Goal: Navigation & Orientation: Find specific page/section

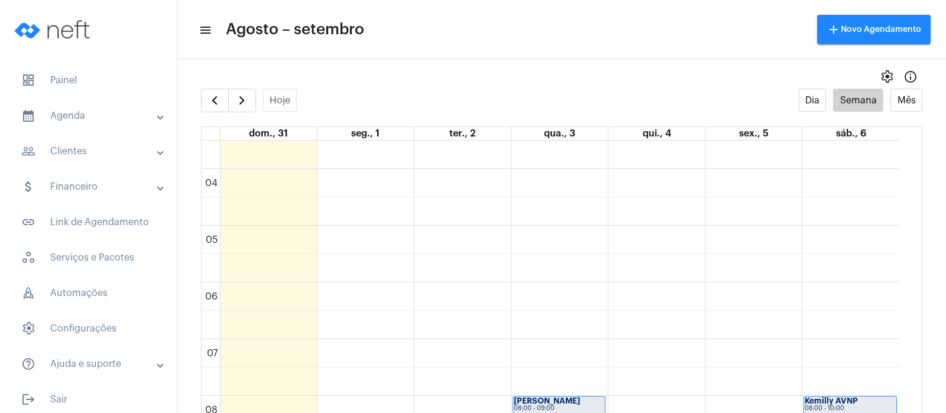
scroll to position [196, 0]
click at [213, 100] on span "button" at bounding box center [214, 100] width 14 height 14
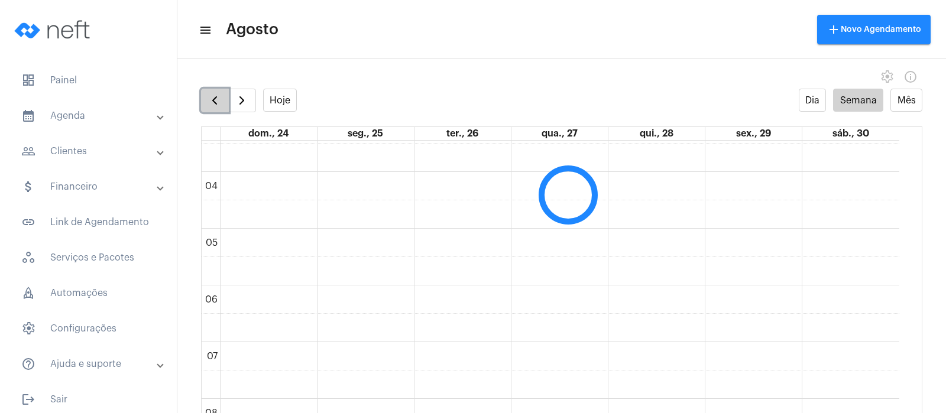
scroll to position [341, 0]
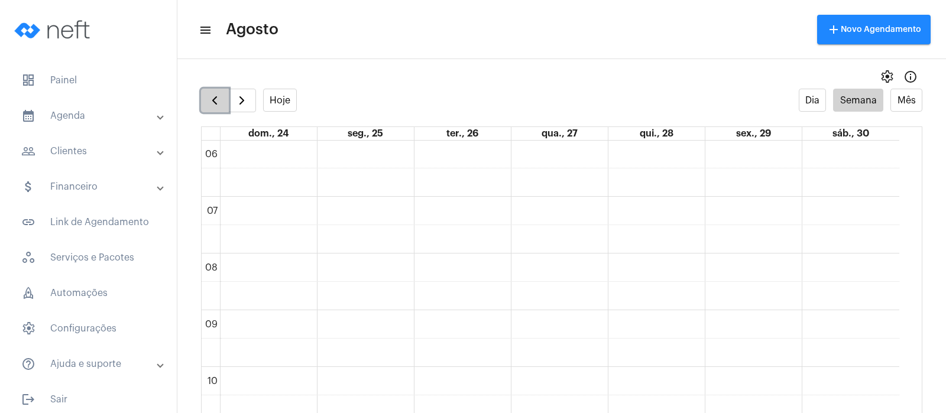
click at [213, 100] on span "button" at bounding box center [214, 100] width 14 height 14
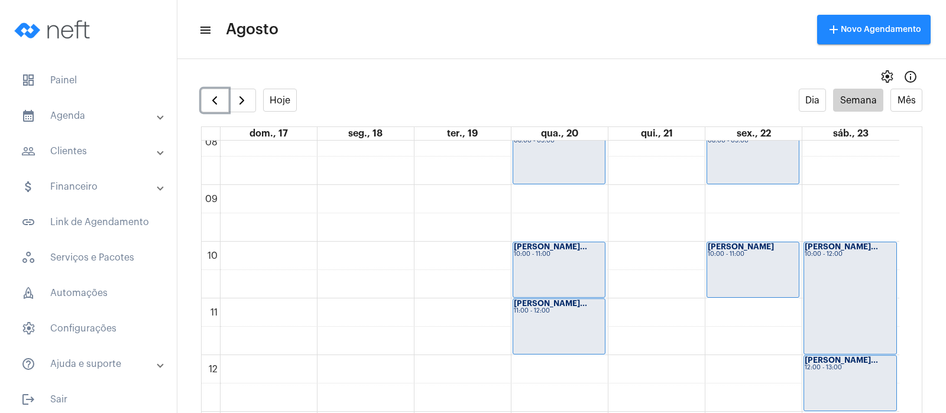
scroll to position [469, 0]
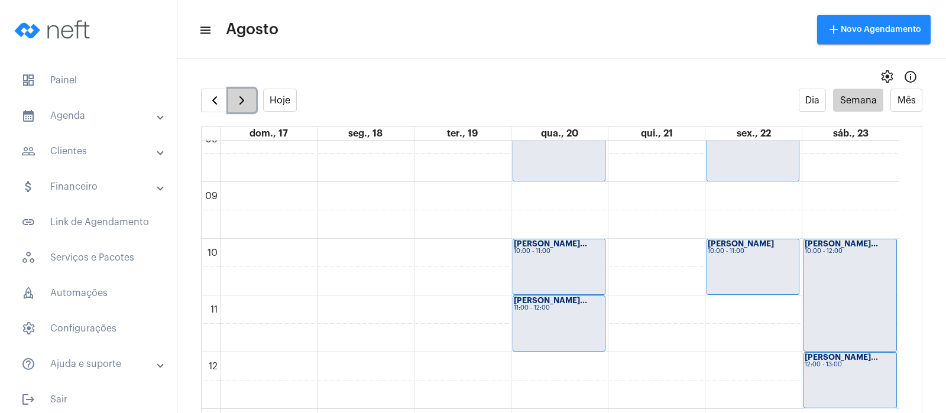
click at [252, 106] on button "button" at bounding box center [242, 101] width 28 height 24
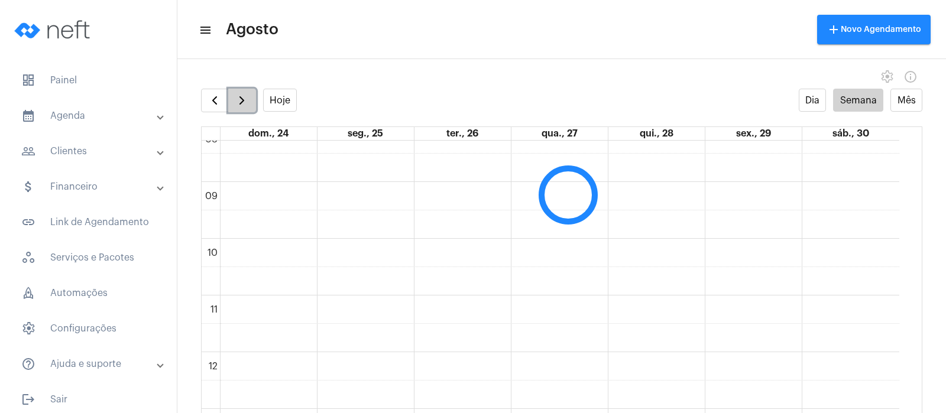
scroll to position [341, 0]
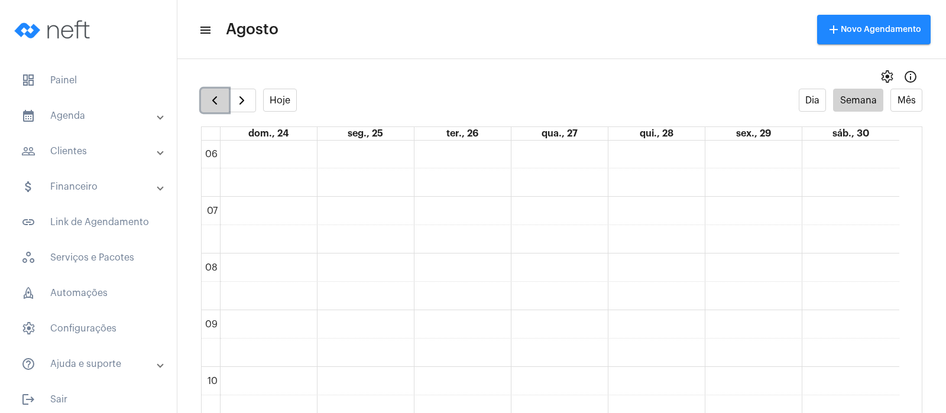
click at [219, 105] on span "button" at bounding box center [214, 100] width 14 height 14
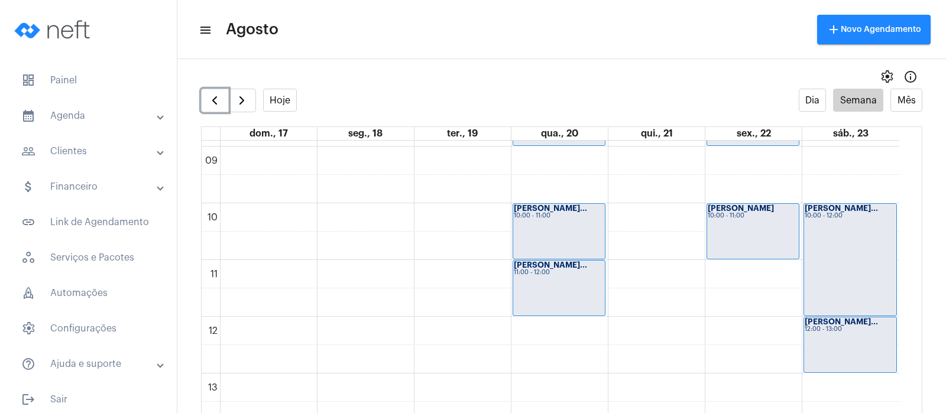
scroll to position [415, 0]
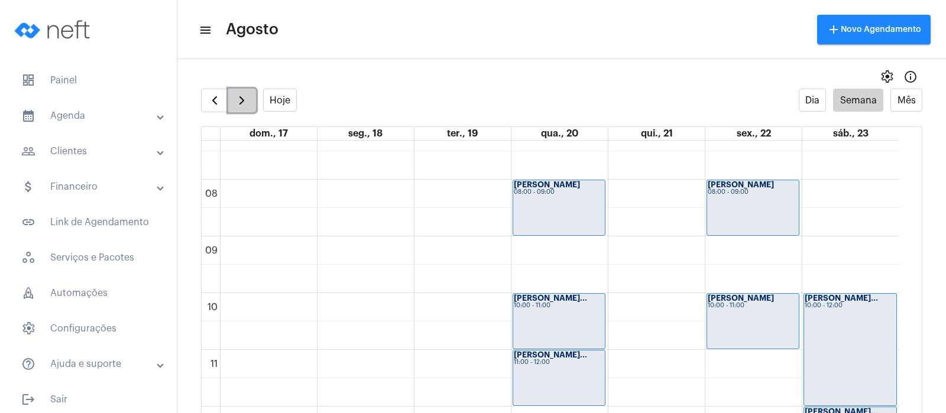
click at [249, 94] on span "button" at bounding box center [242, 100] width 14 height 14
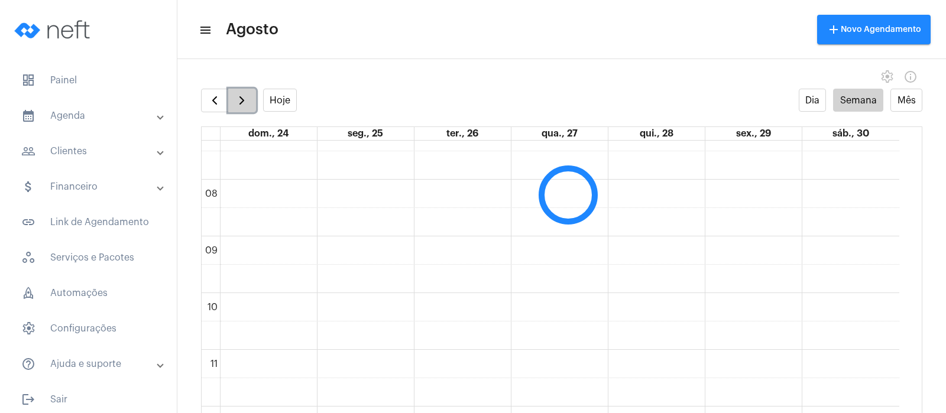
scroll to position [341, 0]
click at [249, 95] on span "button" at bounding box center [242, 100] width 14 height 14
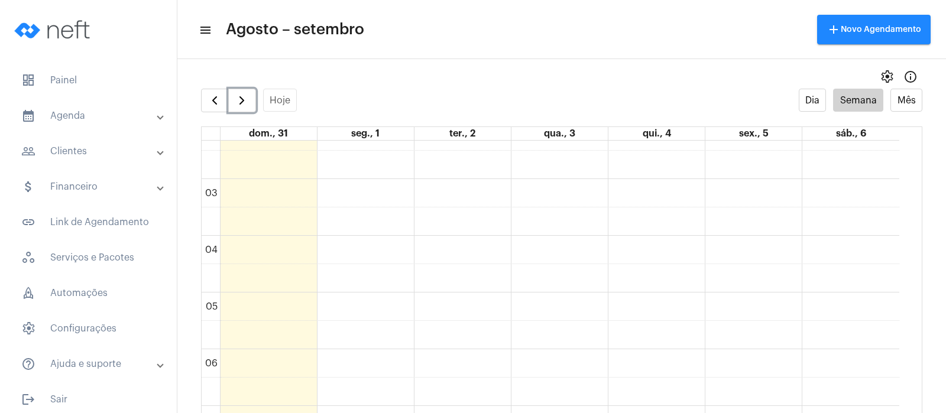
scroll to position [106, 0]
